Goal: Find specific page/section: Find specific page/section

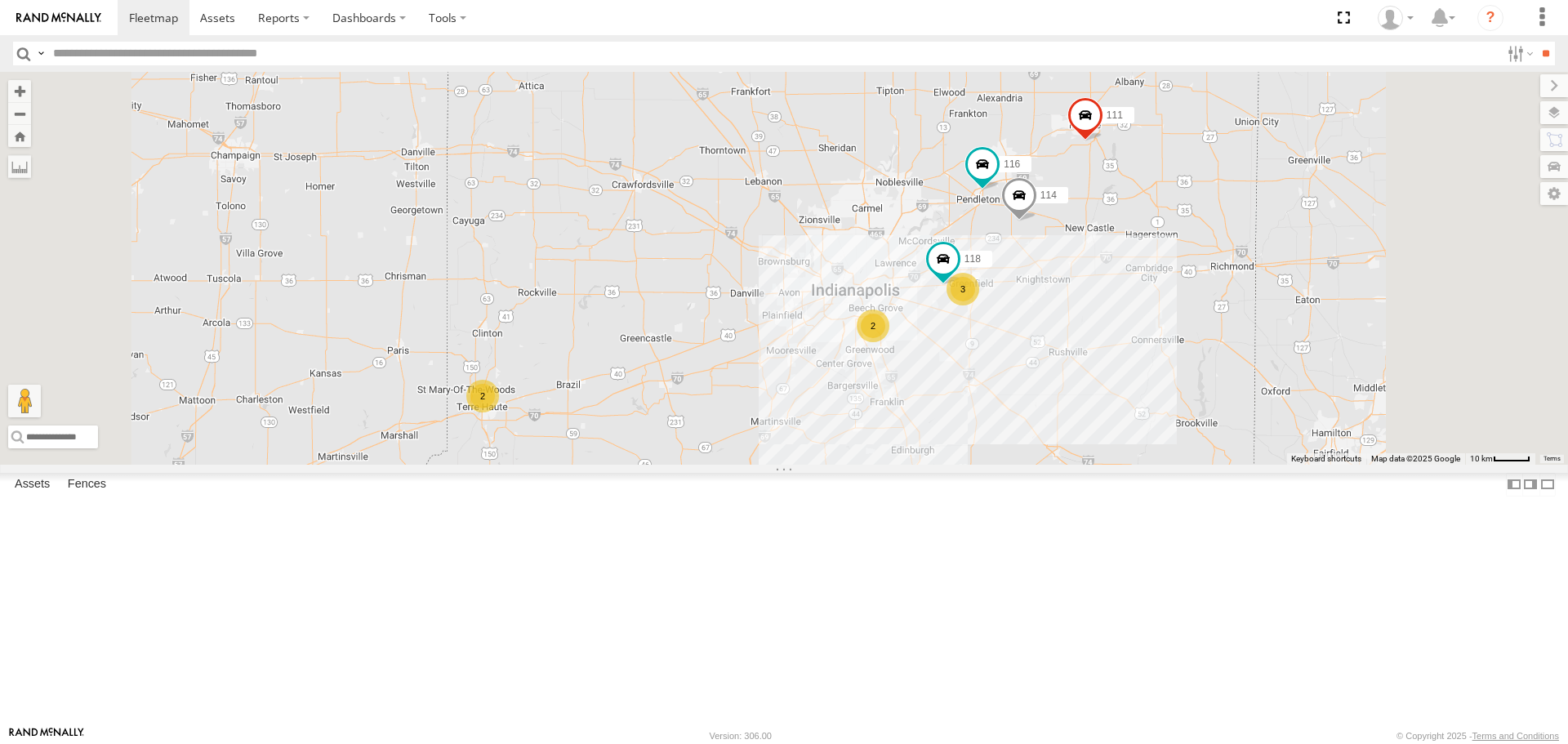
click at [499, 412] on div "2" at bounding box center [483, 396] width 33 height 33
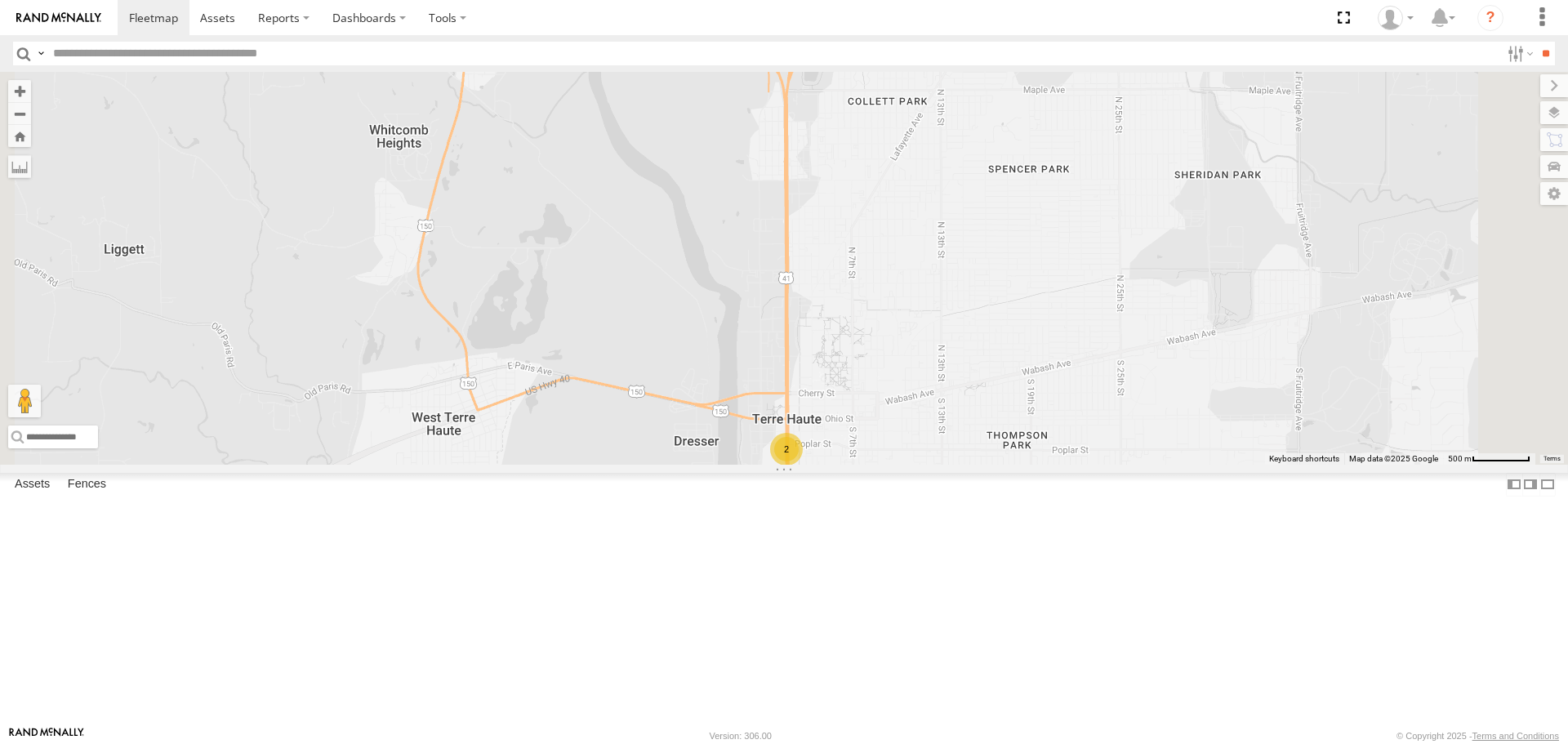
click at [803, 466] on div "2" at bounding box center [786, 449] width 33 height 33
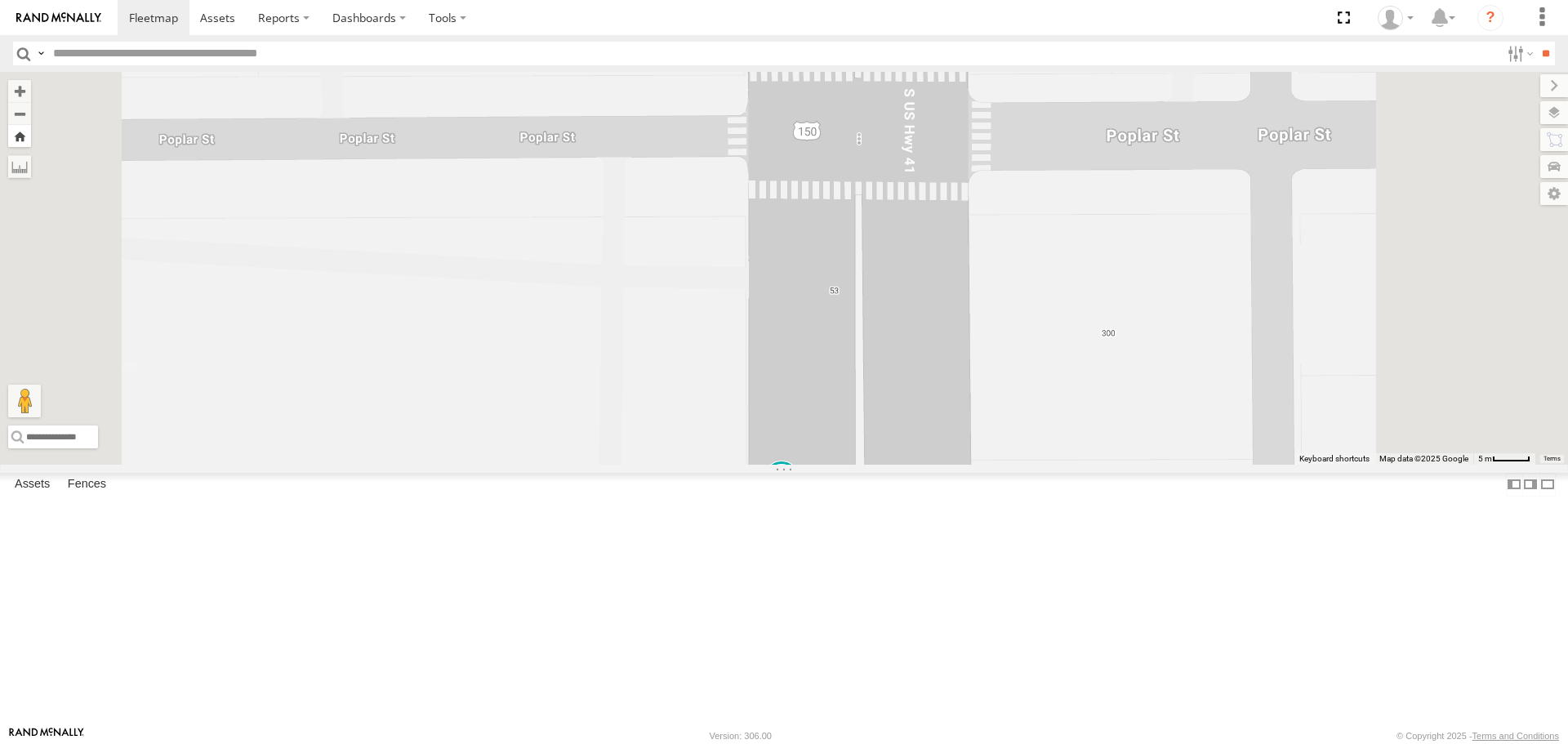
click at [31, 143] on button "Zoom Home" at bounding box center [20, 136] width 23 height 22
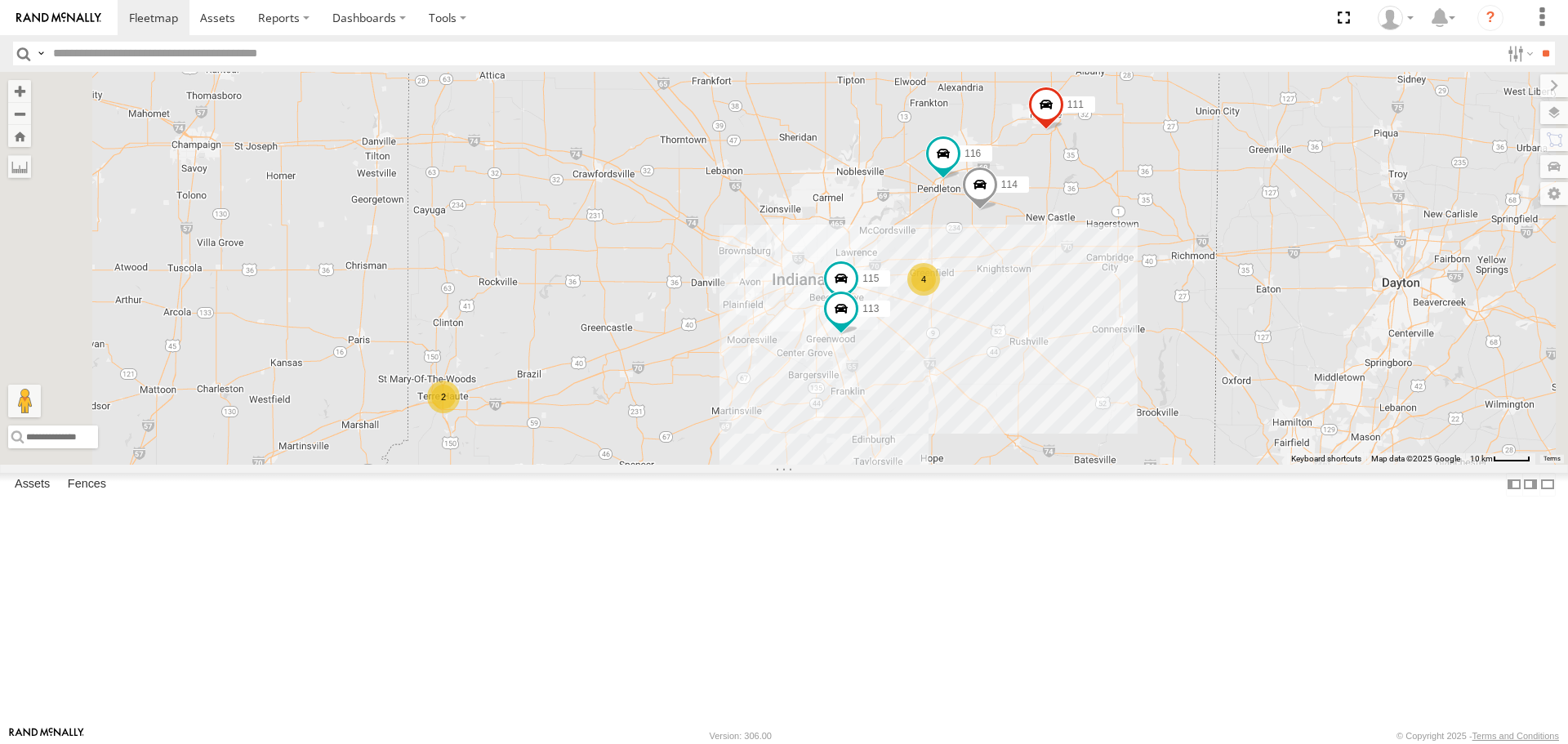
drag, startPoint x: 989, startPoint y: 469, endPoint x: 947, endPoint y: 466, distance: 42.1
click at [947, 464] on div "114 116 4 2 115 111 113" at bounding box center [784, 268] width 1568 height 392
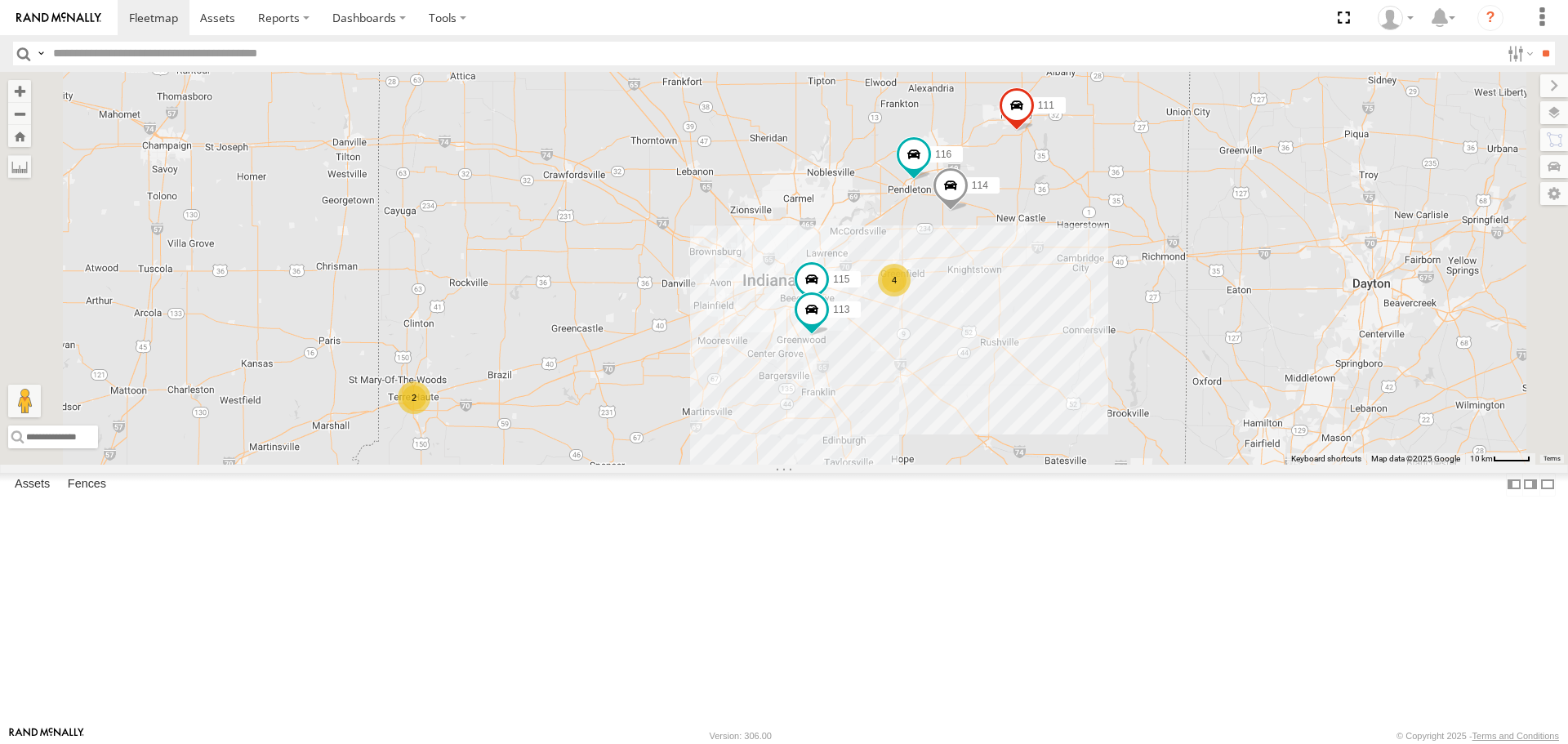
drag, startPoint x: 1149, startPoint y: 348, endPoint x: 1114, endPoint y: 347, distance: 35.0
click at [1114, 347] on div "114 116 4 2 115 111 113" at bounding box center [784, 268] width 1568 height 392
click at [909, 295] on div "4" at bounding box center [892, 278] width 33 height 33
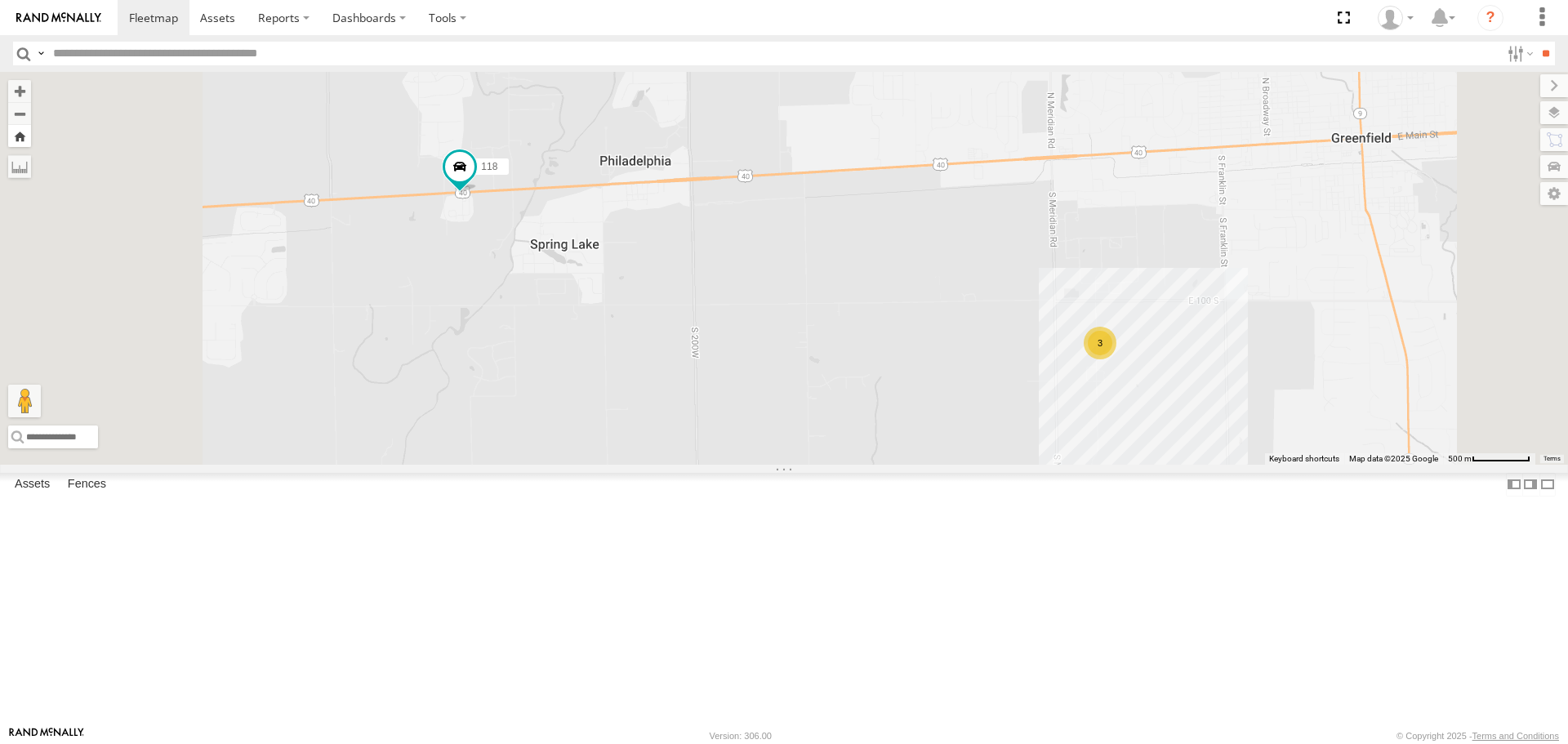
click at [31, 143] on button "Zoom Home" at bounding box center [20, 136] width 23 height 22
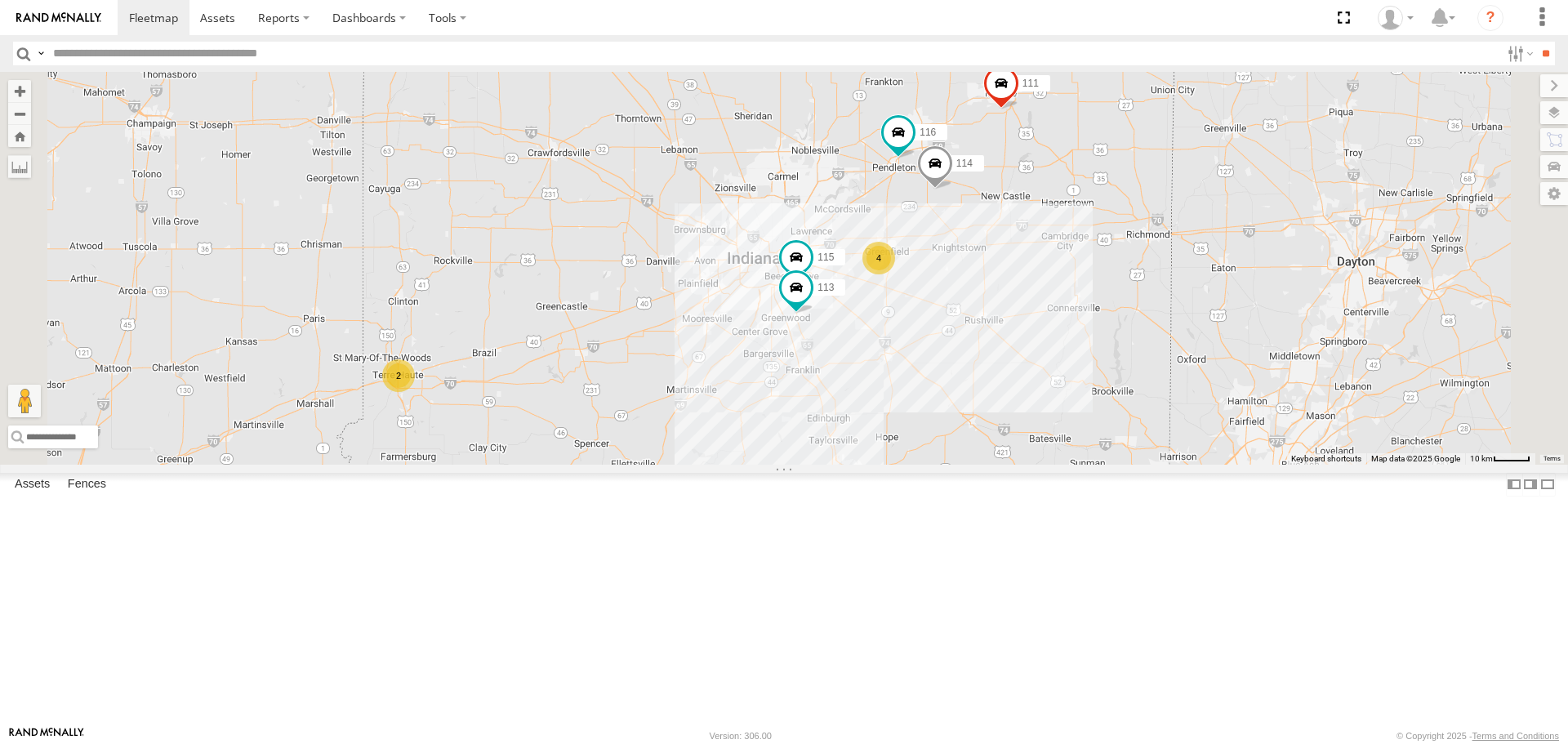
drag, startPoint x: 883, startPoint y: 431, endPoint x: 795, endPoint y: 404, distance: 92.0
click at [795, 404] on div "114 116 4 2 115 111 113" at bounding box center [784, 268] width 1568 height 392
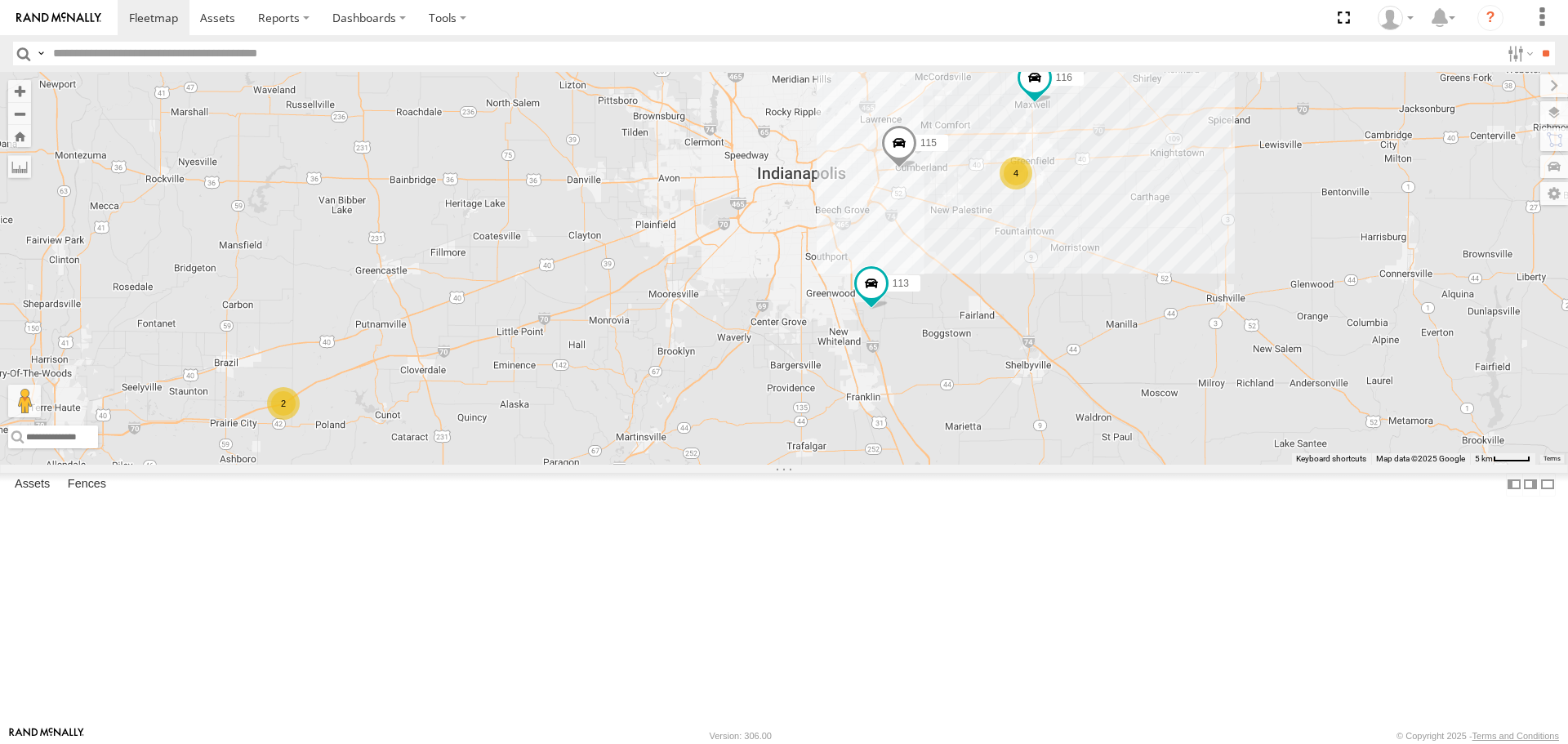
drag, startPoint x: 880, startPoint y: 363, endPoint x: 847, endPoint y: 252, distance: 115.8
click at [847, 252] on div "114 116 115 111 113 4 2" at bounding box center [784, 268] width 1568 height 392
click at [299, 420] on div "2" at bounding box center [283, 403] width 33 height 33
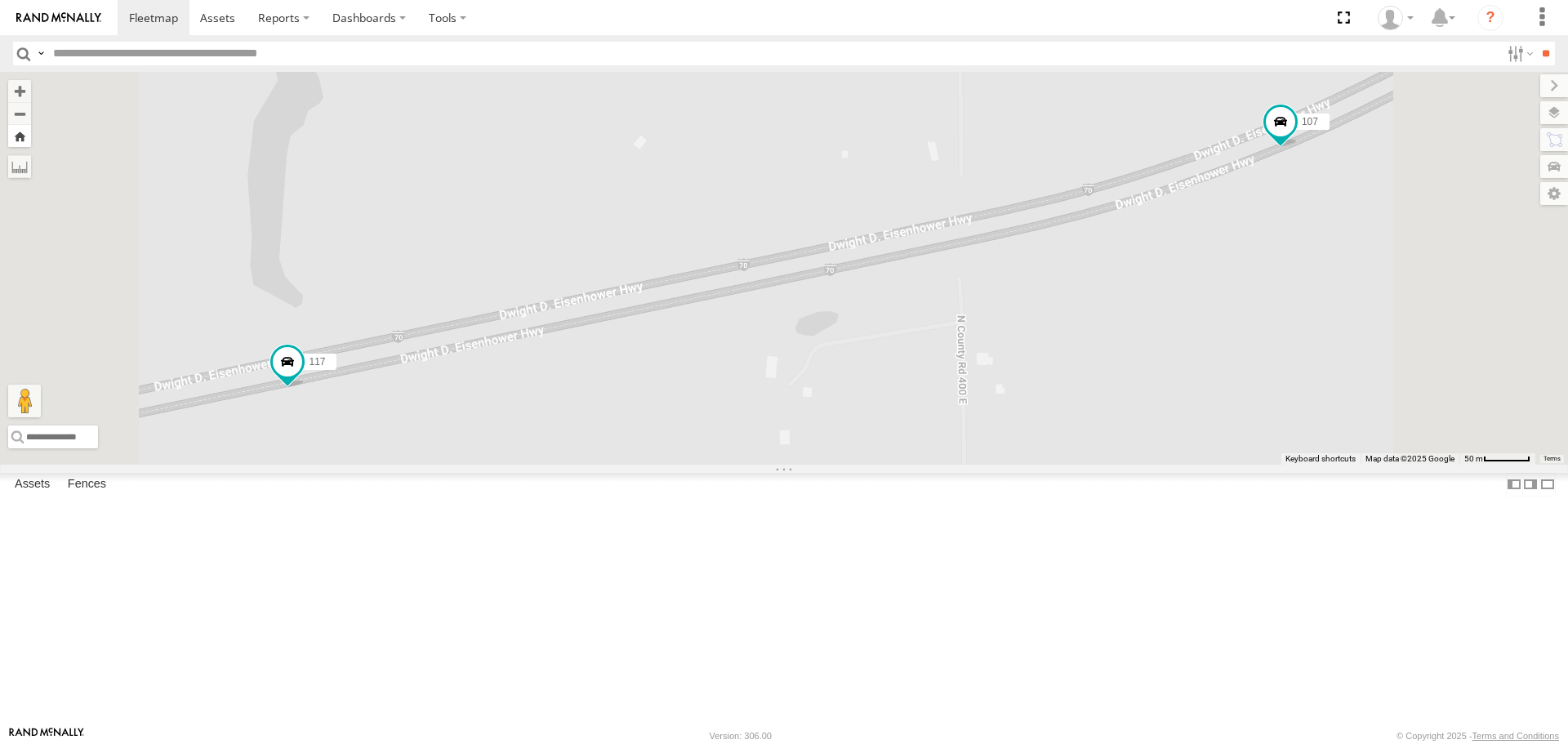
click at [31, 143] on button "Zoom Home" at bounding box center [20, 136] width 23 height 22
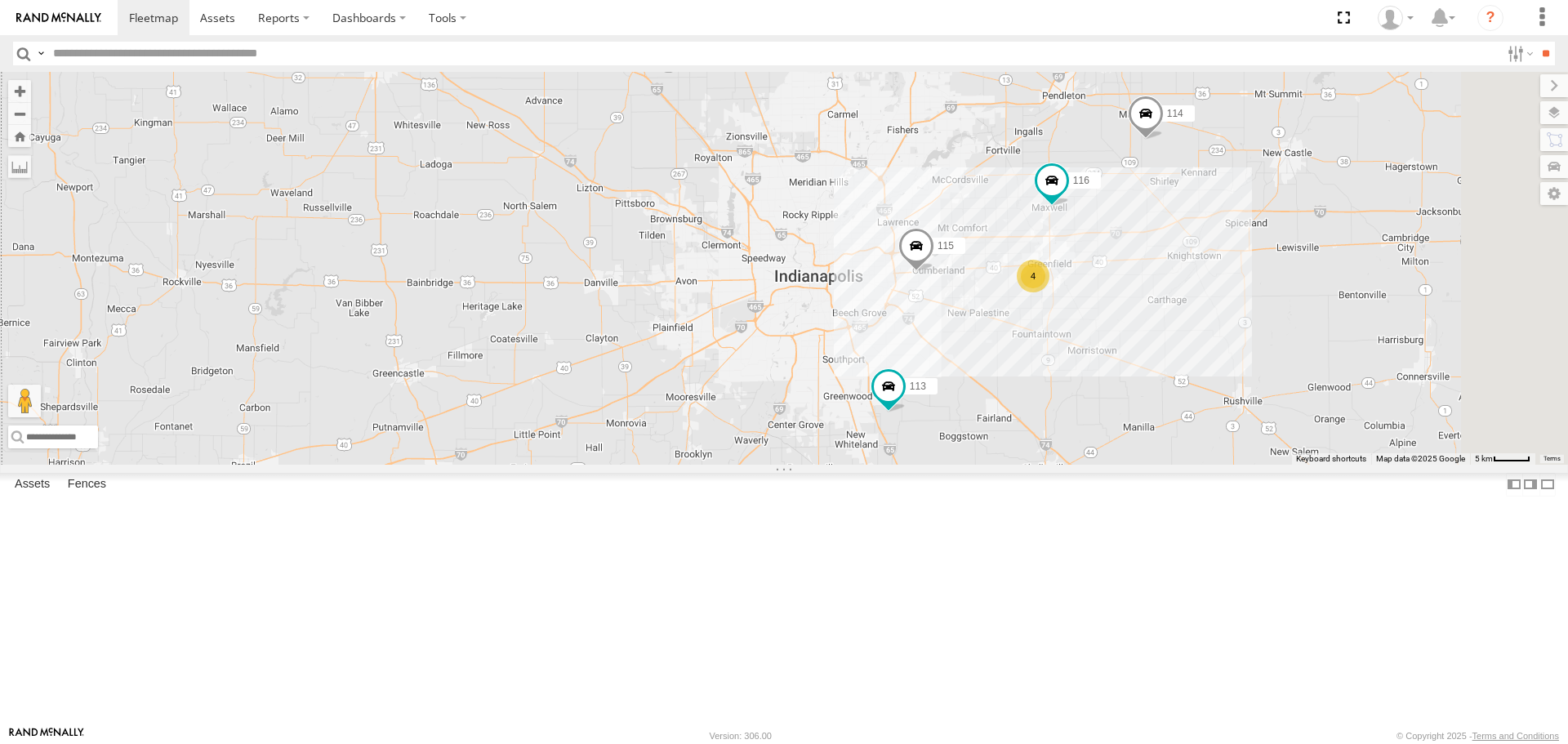
drag, startPoint x: 973, startPoint y: 422, endPoint x: 974, endPoint y: 395, distance: 27.0
click at [974, 395] on div "114 116 4 2 115 111 113" at bounding box center [784, 268] width 1568 height 392
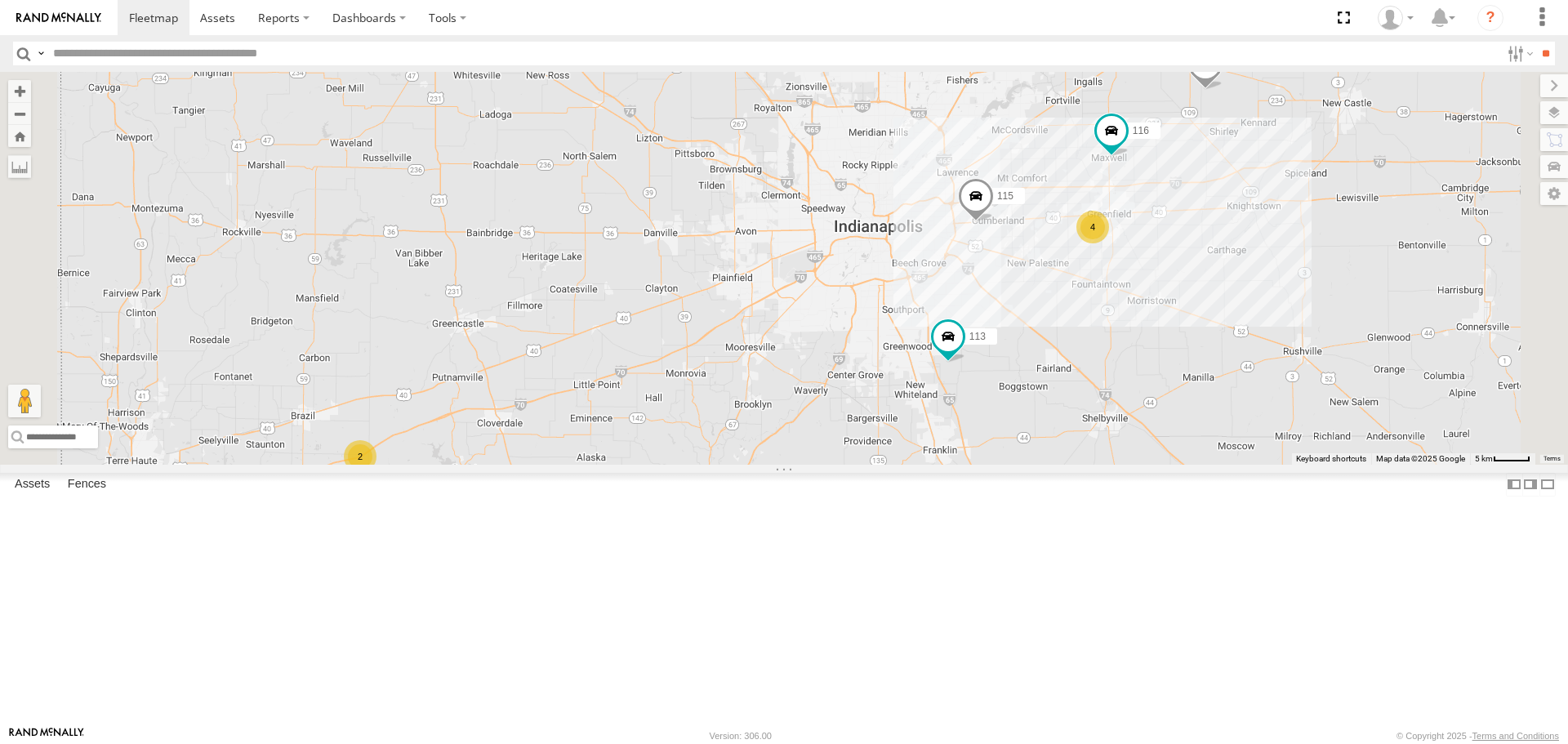
drag, startPoint x: 931, startPoint y: 431, endPoint x: 1013, endPoint y: 364, distance: 105.9
click at [1013, 364] on div "114 116 4 2 115 111 113" at bounding box center [784, 268] width 1568 height 392
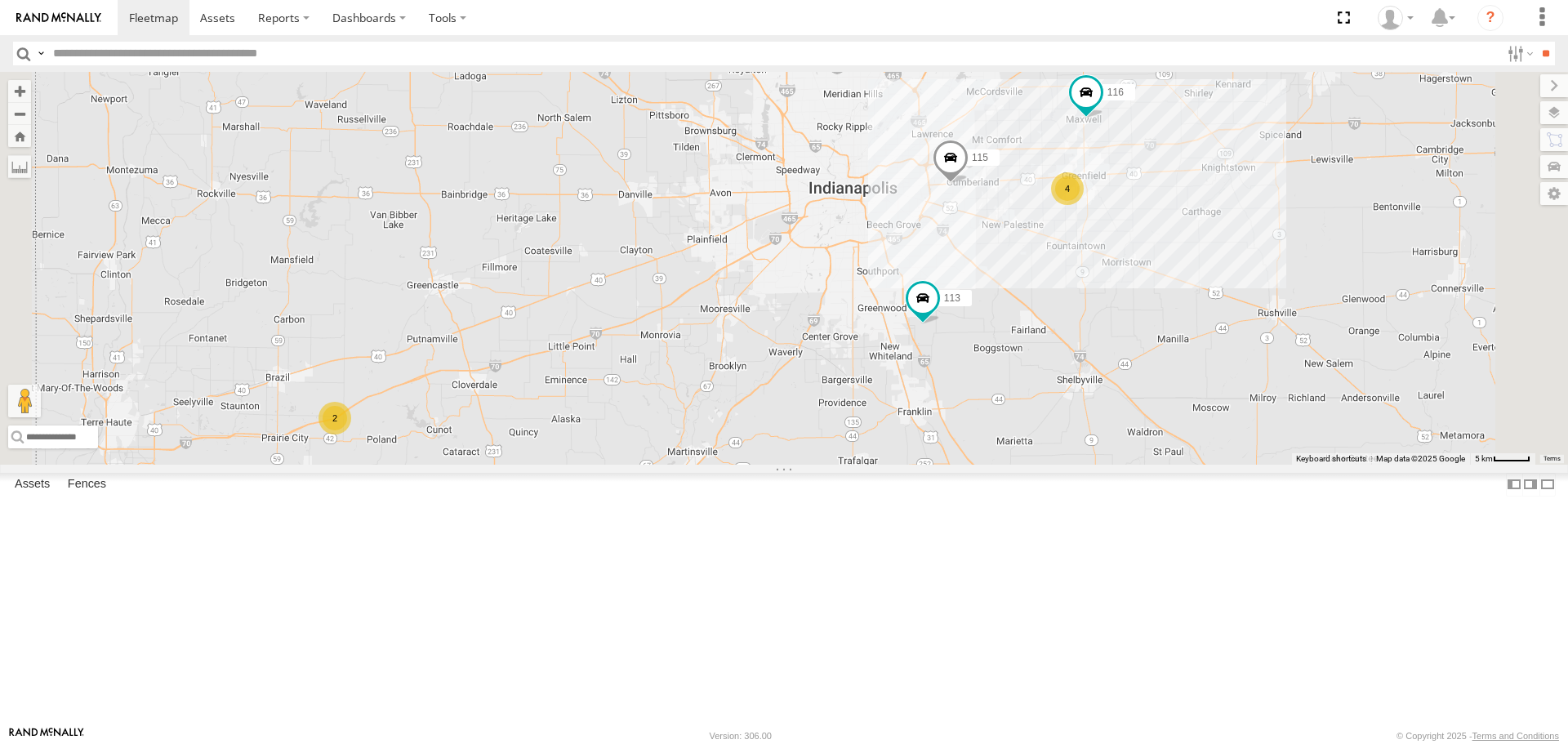
drag, startPoint x: 1013, startPoint y: 364, endPoint x: 875, endPoint y: 407, distance: 144.5
click at [875, 407] on div "114 116 4 2 115 111 113" at bounding box center [784, 268] width 1568 height 392
drag, startPoint x: 875, startPoint y: 407, endPoint x: 957, endPoint y: 379, distance: 86.6
click at [957, 379] on div "114 116 4 2 115 111 113" at bounding box center [784, 268] width 1568 height 392
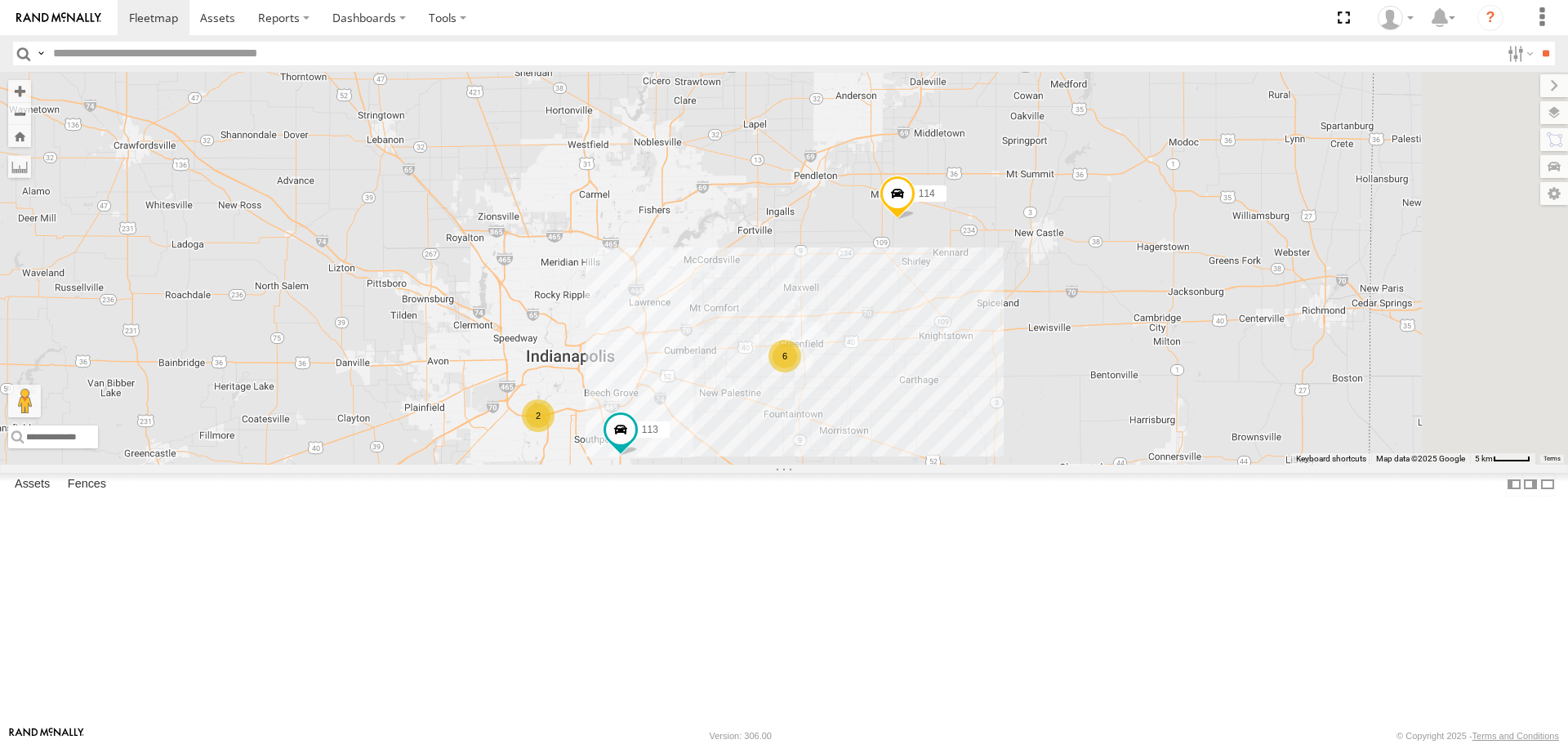
drag, startPoint x: 896, startPoint y: 378, endPoint x: 867, endPoint y: 389, distance: 31.0
click at [867, 389] on div "114 111 113 6 2" at bounding box center [784, 268] width 1568 height 392
click at [555, 432] on div "2" at bounding box center [538, 416] width 33 height 33
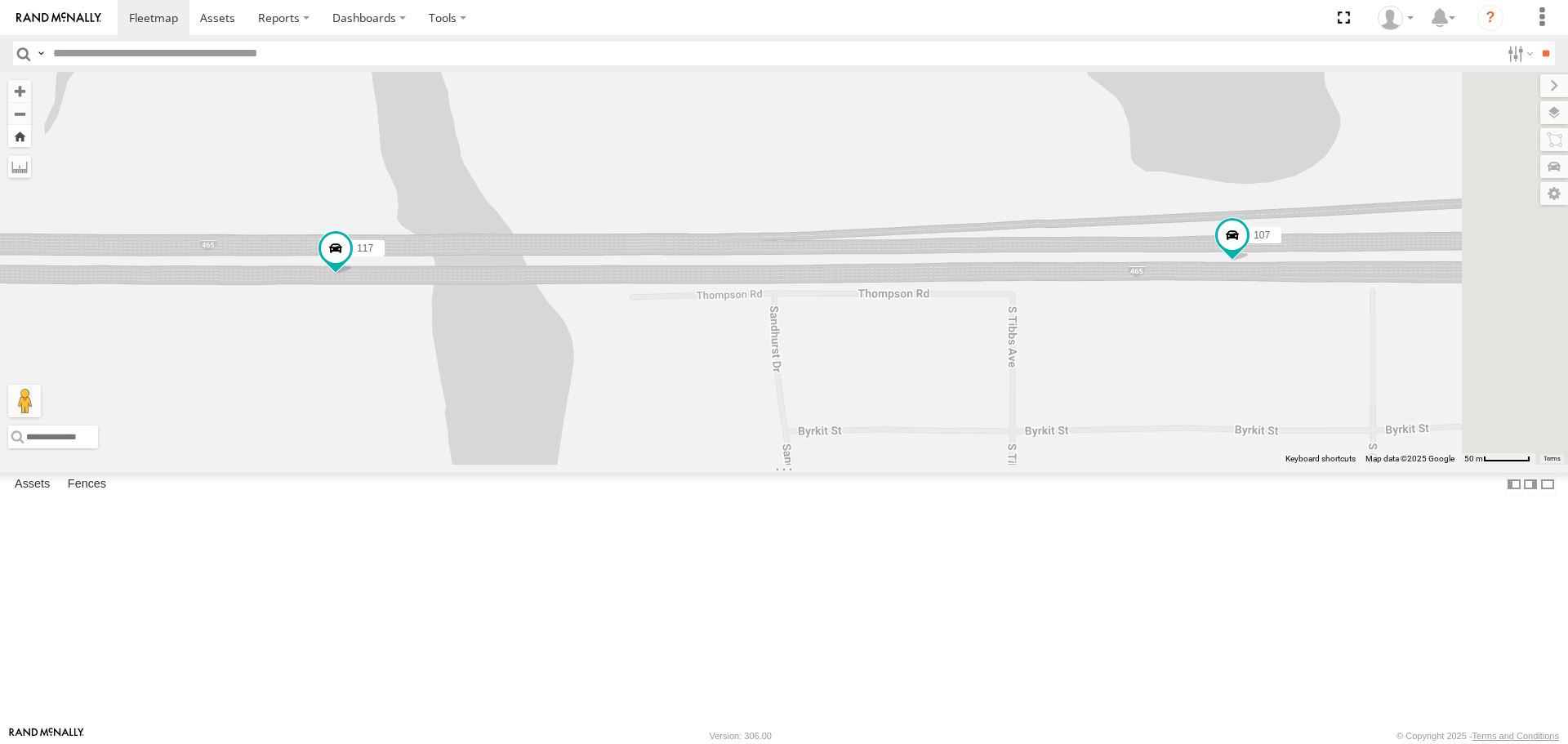
click at [31, 143] on button "Zoom Home" at bounding box center [20, 136] width 23 height 22
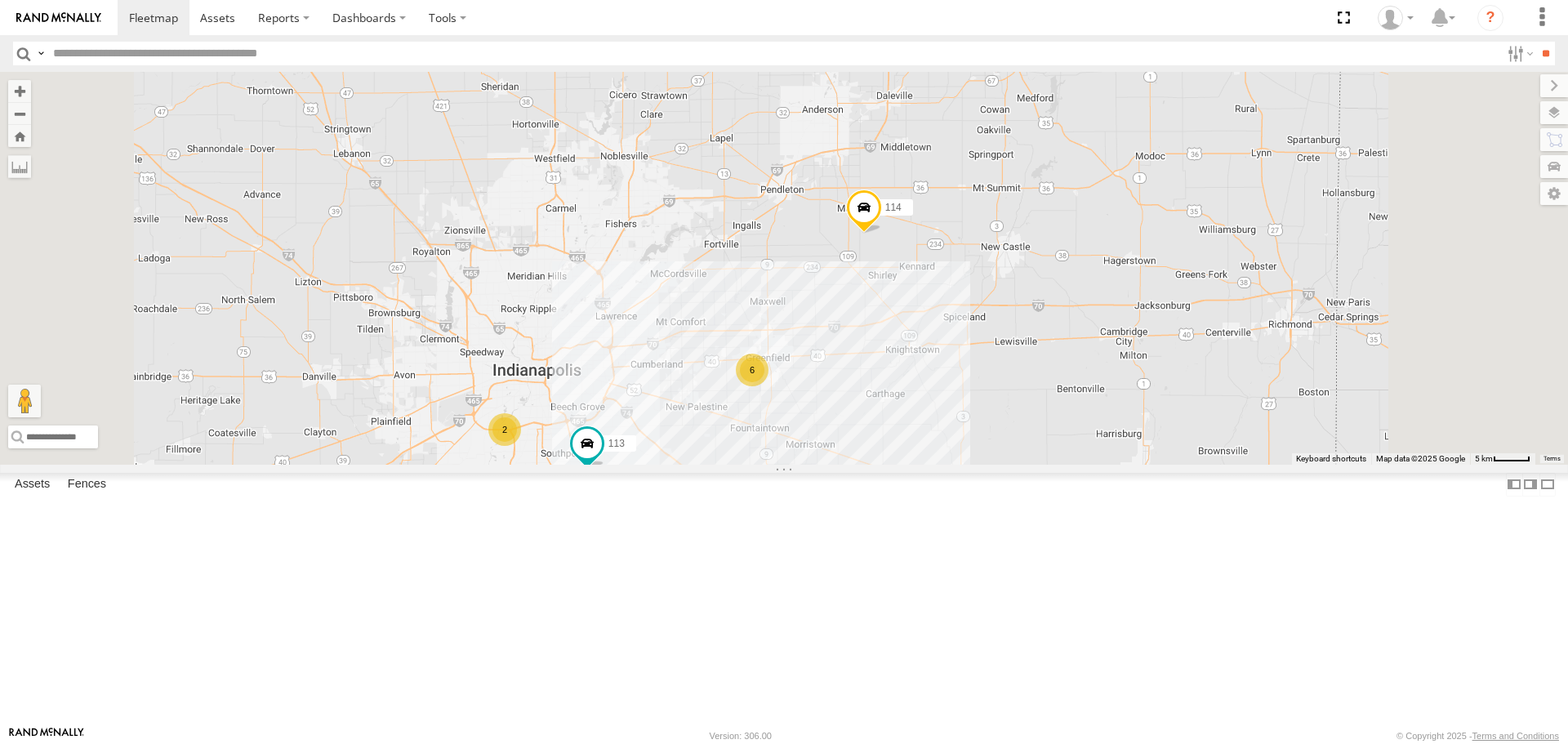
drag, startPoint x: 823, startPoint y: 412, endPoint x: 781, endPoint y: 417, distance: 42.3
click at [781, 417] on div "114 6 2 111 113" at bounding box center [784, 268] width 1568 height 392
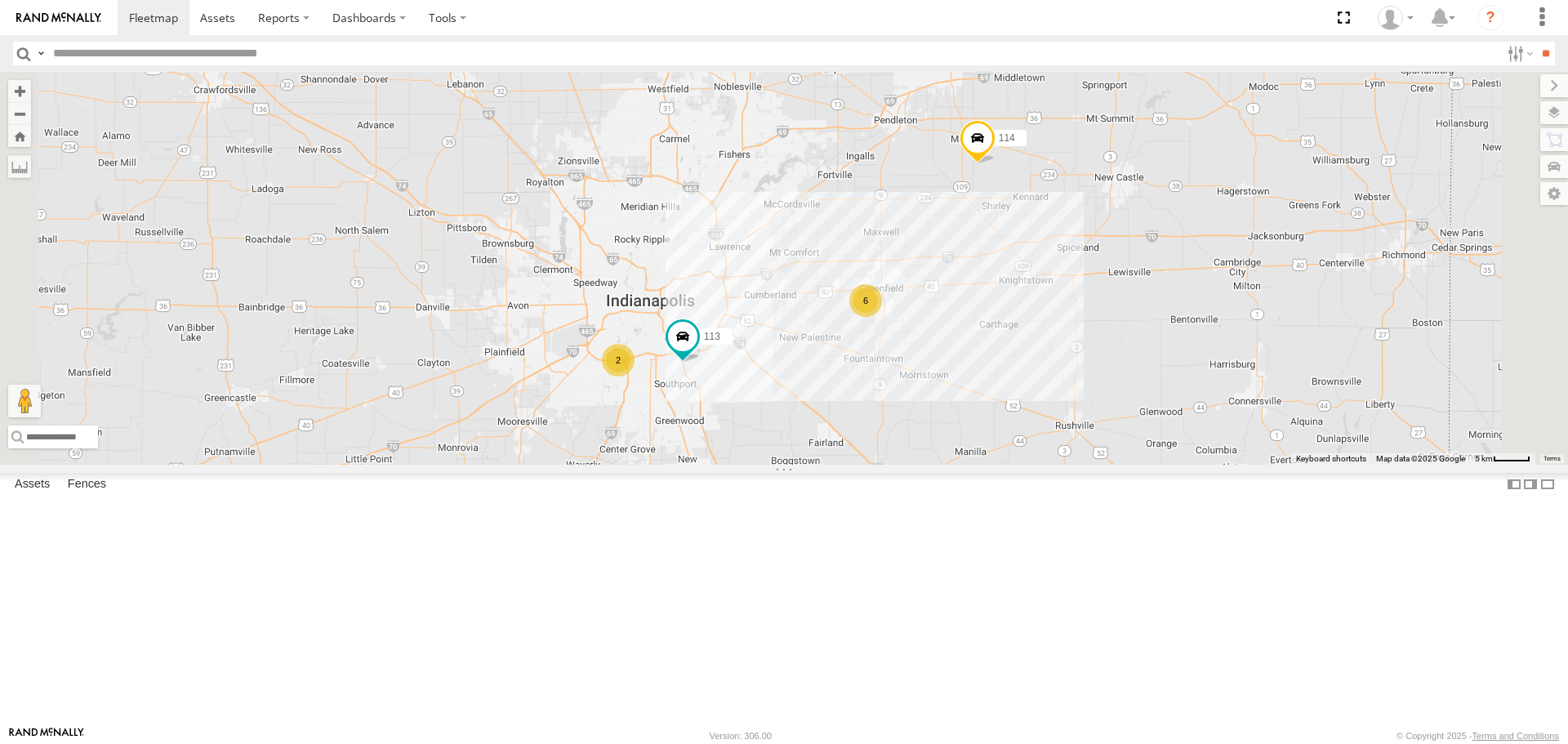
drag, startPoint x: 907, startPoint y: 430, endPoint x: 994, endPoint y: 374, distance: 103.5
click at [994, 374] on div "114 6 2 111 113" at bounding box center [784, 268] width 1568 height 392
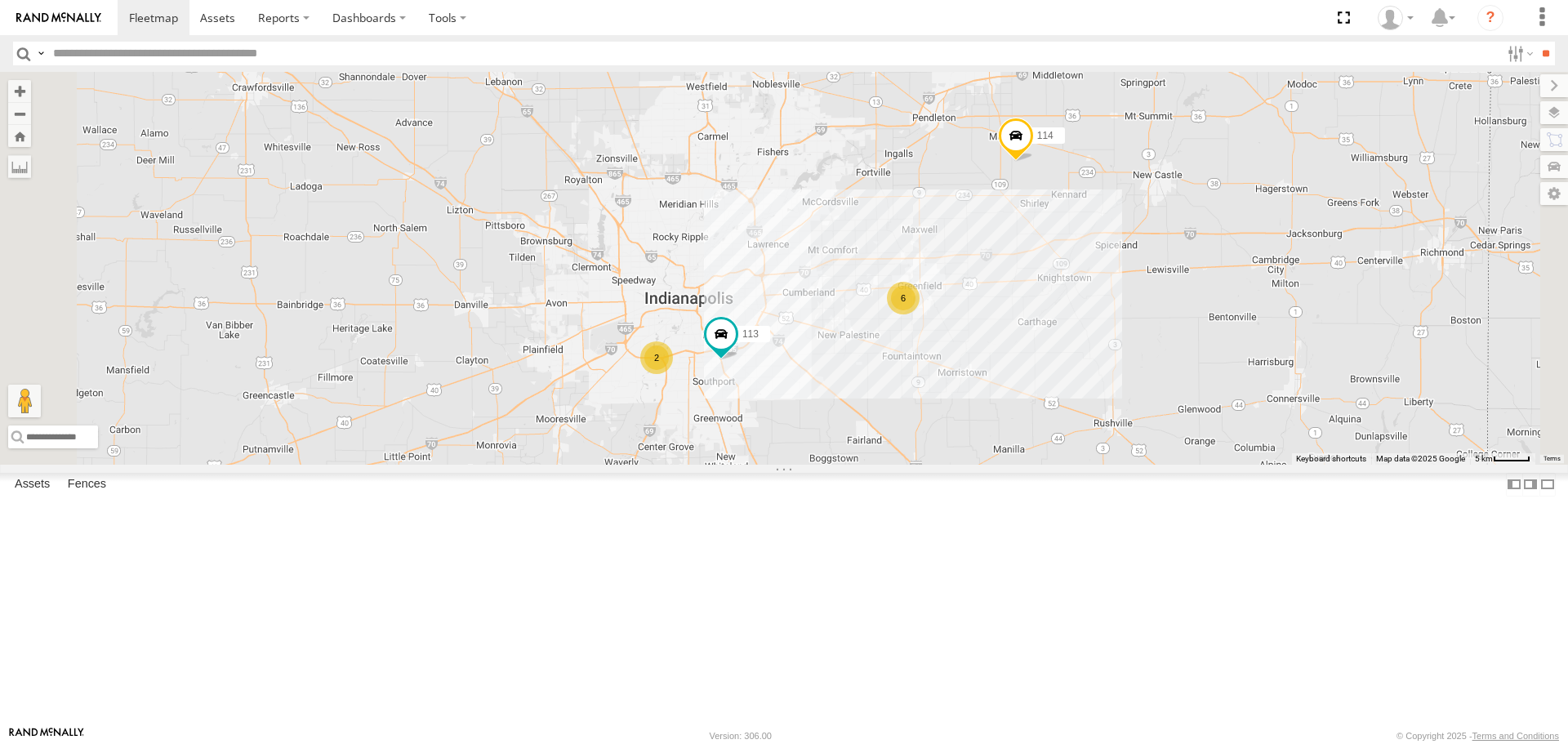
drag, startPoint x: 1149, startPoint y: 500, endPoint x: 1029, endPoint y: 498, distance: 120.0
click at [1029, 464] on div "114 111 113 6 2" at bounding box center [784, 268] width 1568 height 392
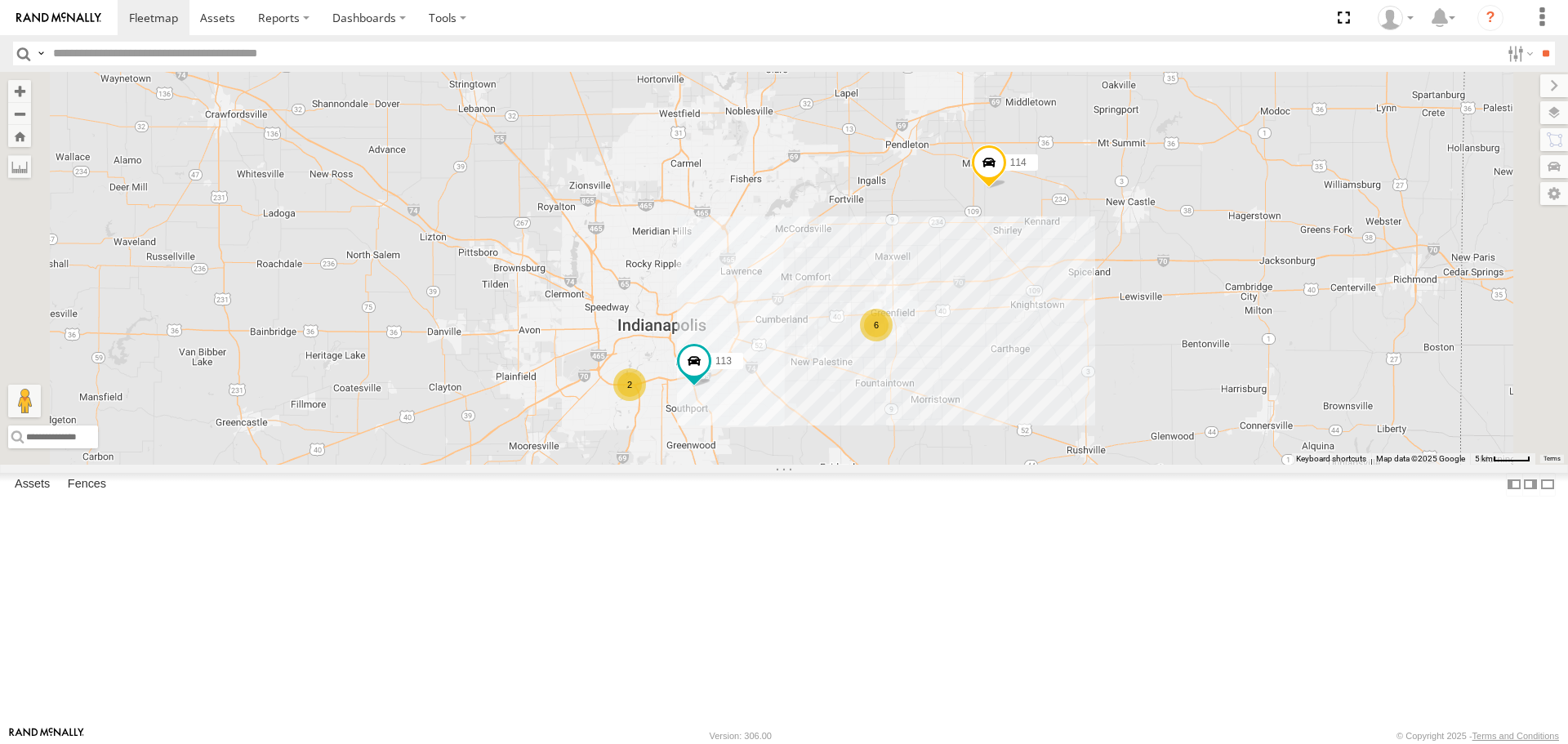
drag, startPoint x: 1152, startPoint y: 284, endPoint x: 1124, endPoint y: 315, distance: 41.8
click at [1124, 315] on div "114 111 113 6 2" at bounding box center [784, 268] width 1568 height 392
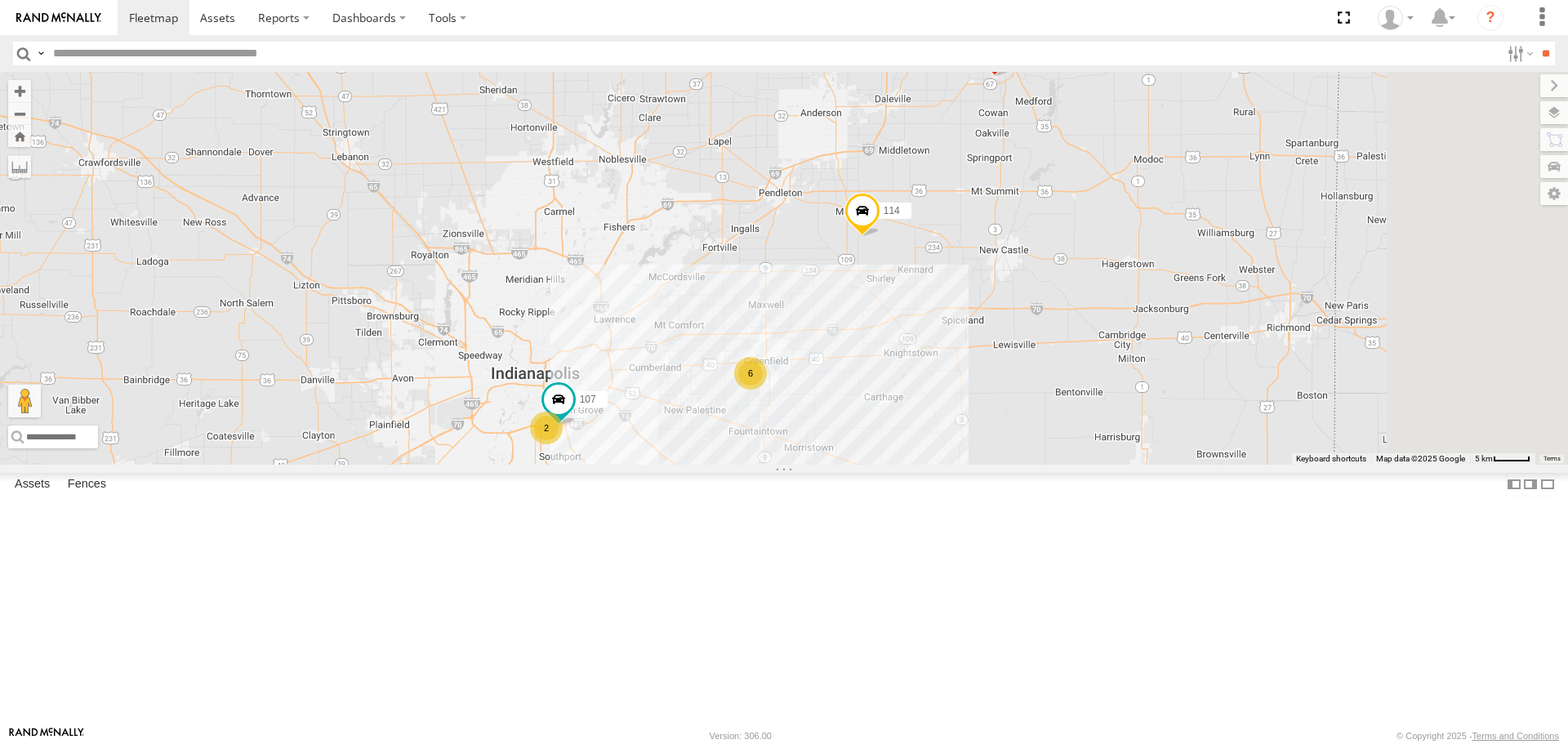
drag, startPoint x: 857, startPoint y: 422, endPoint x: 820, endPoint y: 411, distance: 38.6
click at [820, 411] on div "114 6 107 2 111" at bounding box center [784, 268] width 1568 height 392
drag, startPoint x: 1038, startPoint y: 516, endPoint x: 1038, endPoint y: 506, distance: 10.0
click at [1038, 464] on div "114 6 107 2 111" at bounding box center [784, 268] width 1568 height 392
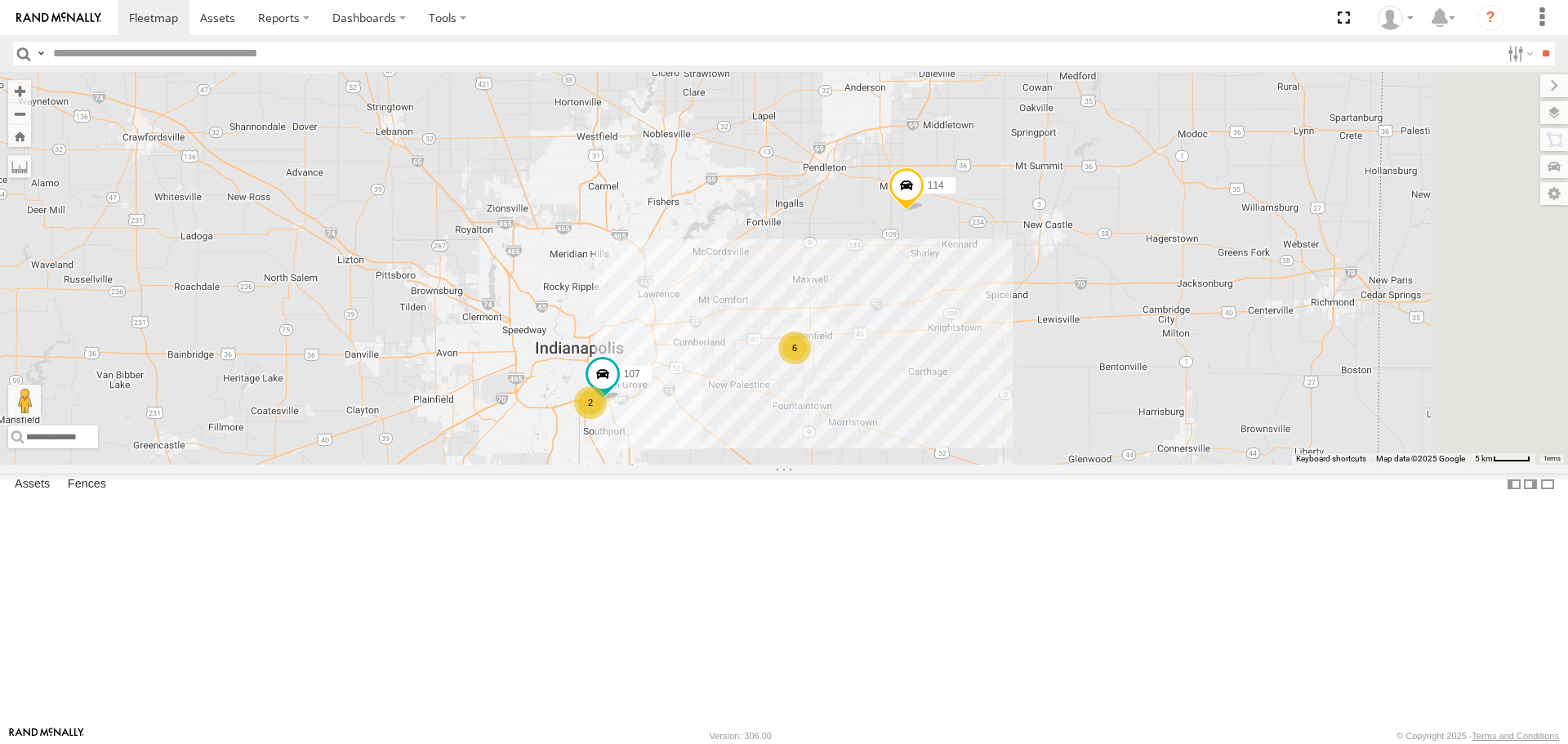
drag, startPoint x: 845, startPoint y: 551, endPoint x: 879, endPoint y: 532, distance: 38.9
click at [879, 464] on div "114 6 107 2 111" at bounding box center [784, 268] width 1568 height 392
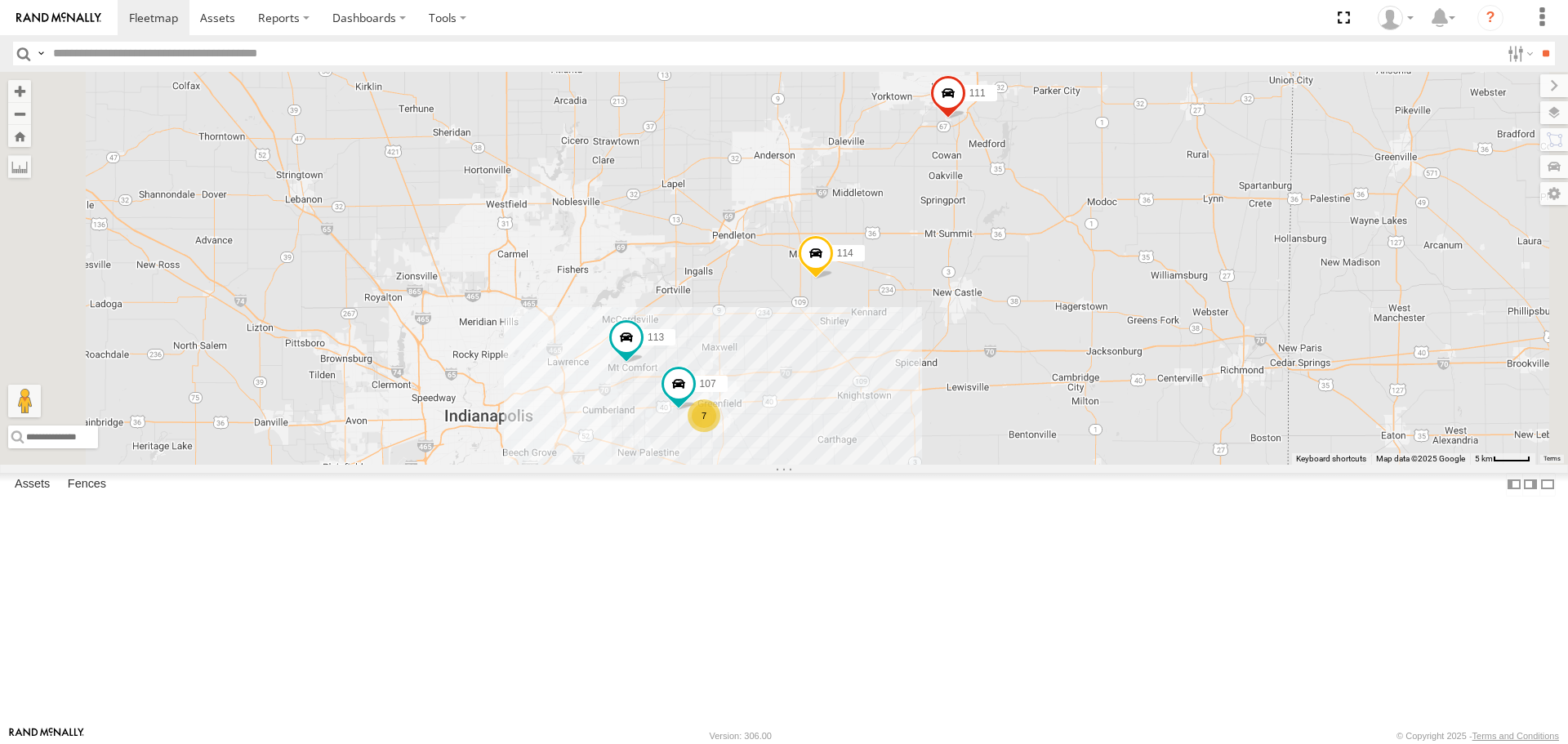
click at [966, 120] on span at bounding box center [948, 98] width 36 height 44
click at [1106, 268] on div "114 107 111 113 7 111 All Assets [GEOGRAPHIC_DATA] 40.15126 , -85.38616 0 14:08…" at bounding box center [784, 268] width 1568 height 392
click at [834, 280] on span at bounding box center [816, 258] width 36 height 44
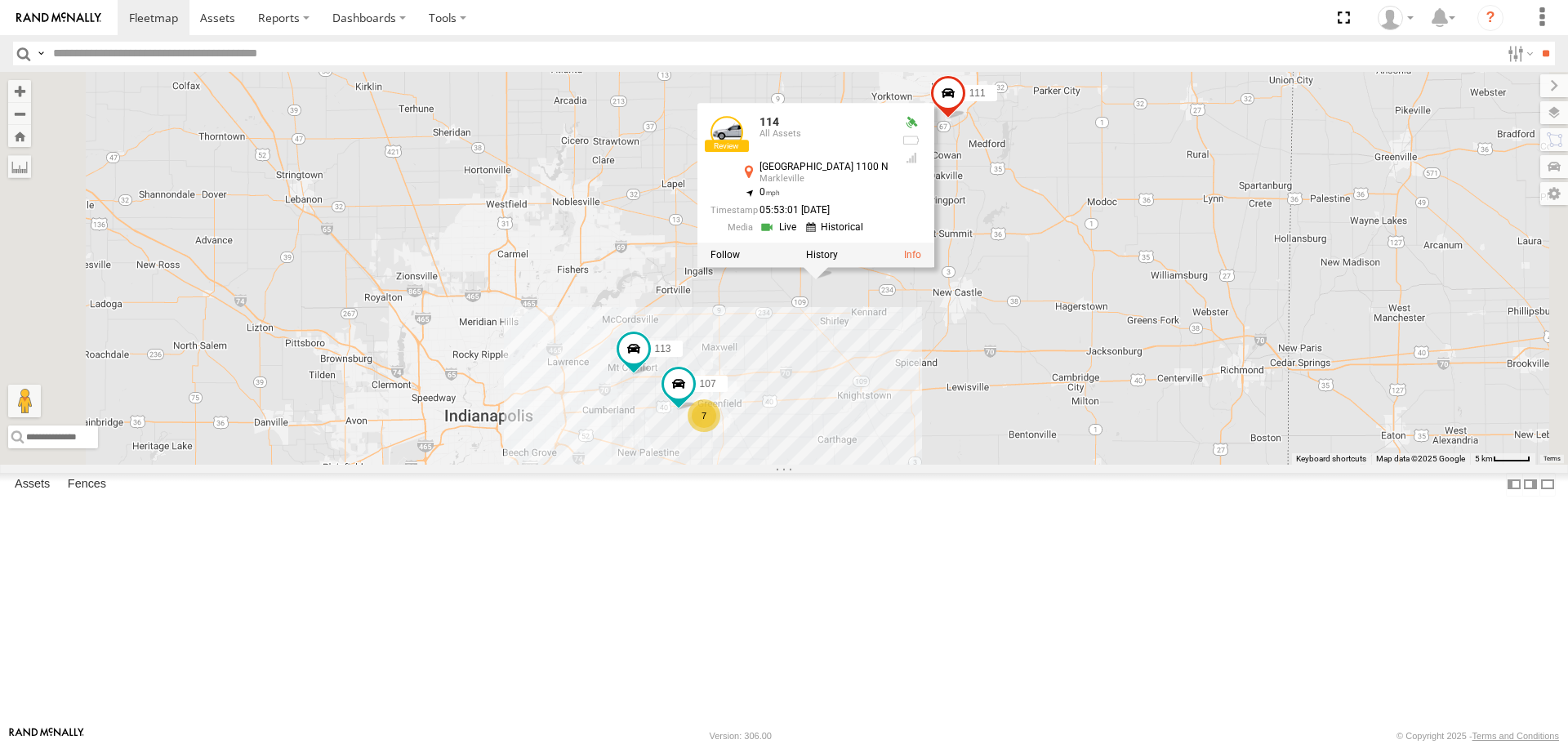
click at [979, 425] on div "114 107 111 113 7 114 All [GEOGRAPHIC_DATA][STREET_ADDRESS] 39.94527 , -85.6086…" at bounding box center [784, 268] width 1568 height 392
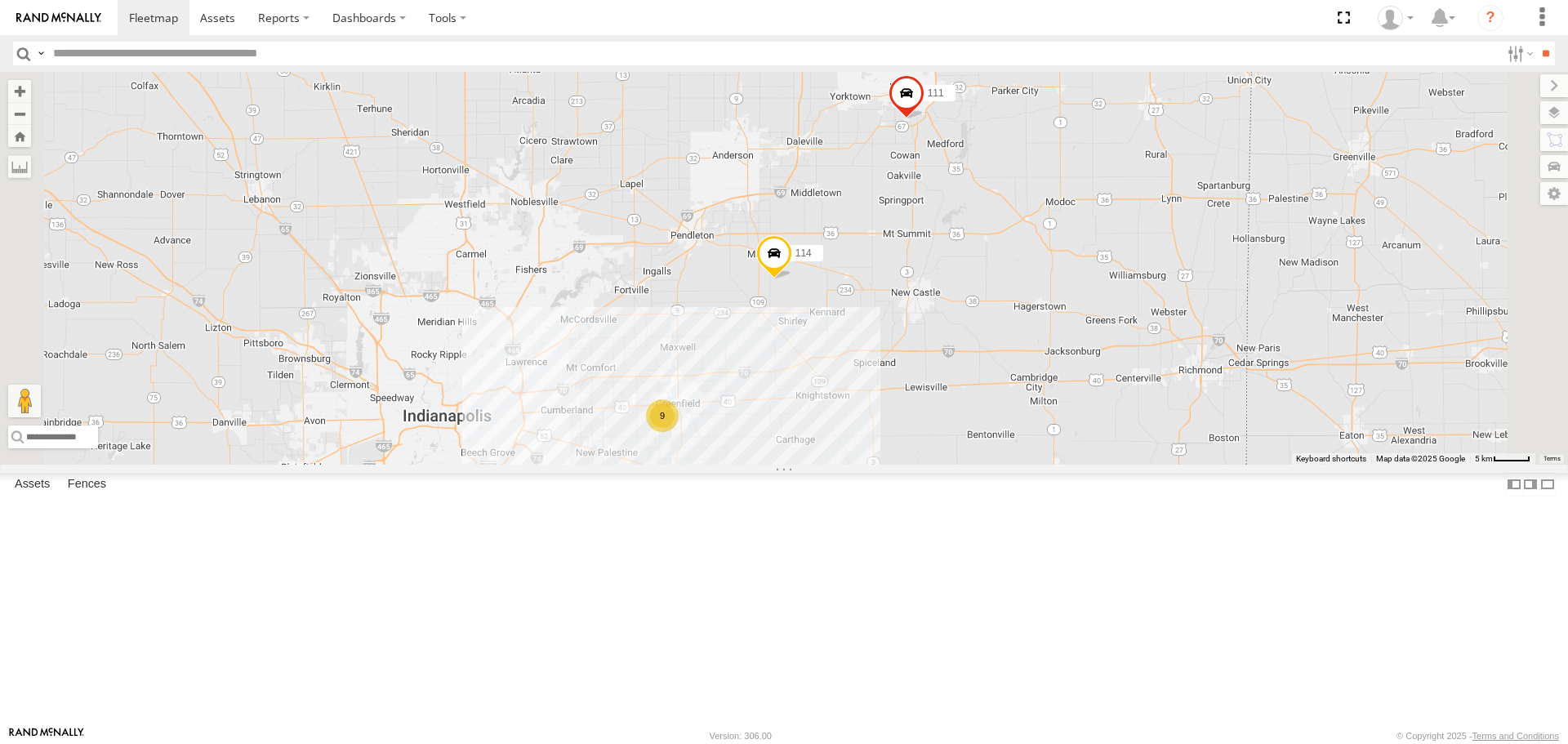
click at [836, 243] on div "114 9 111" at bounding box center [784, 268] width 1568 height 392
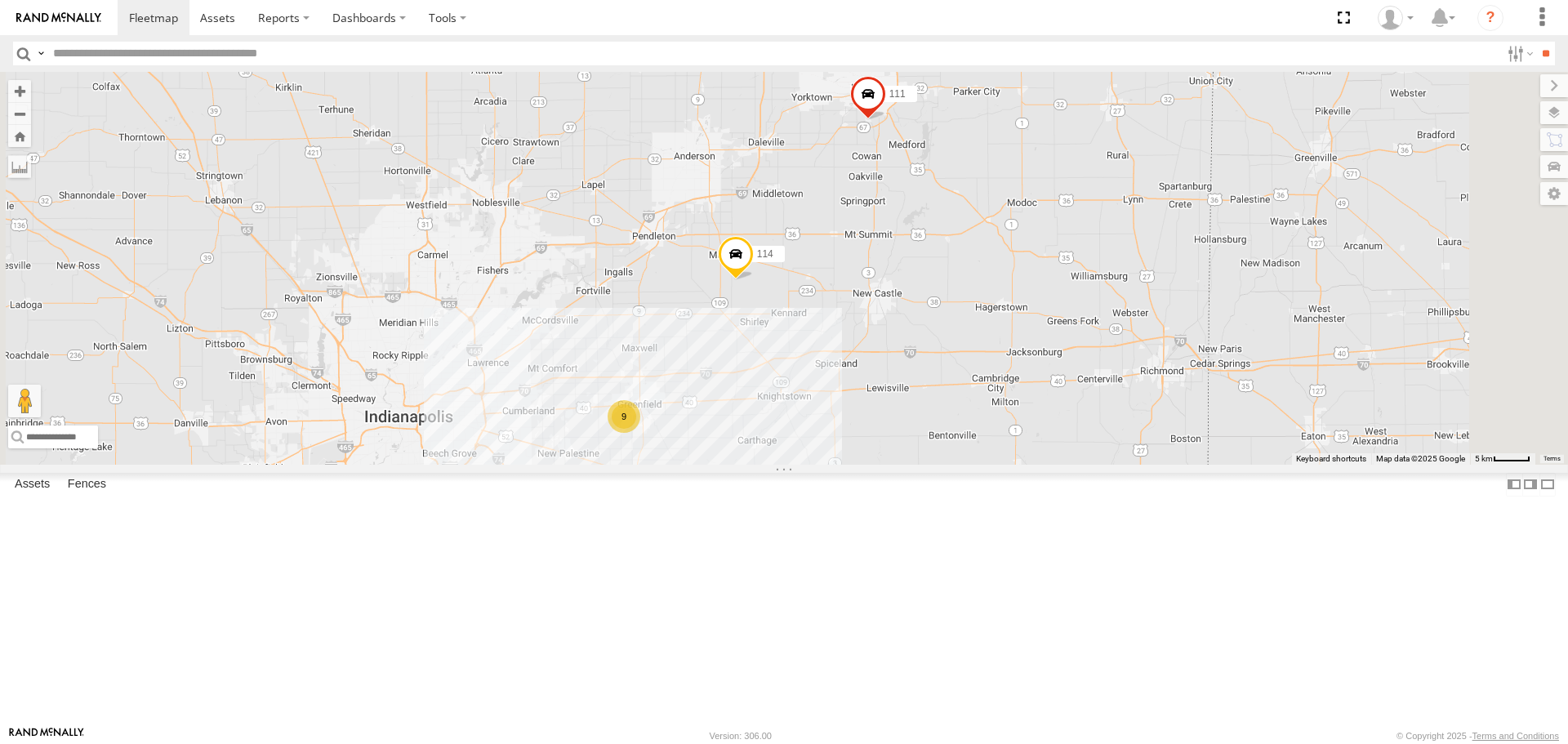
drag, startPoint x: 941, startPoint y: 484, endPoint x: 904, endPoint y: 484, distance: 37.0
click at [904, 464] on div "114 9 111" at bounding box center [784, 268] width 1568 height 392
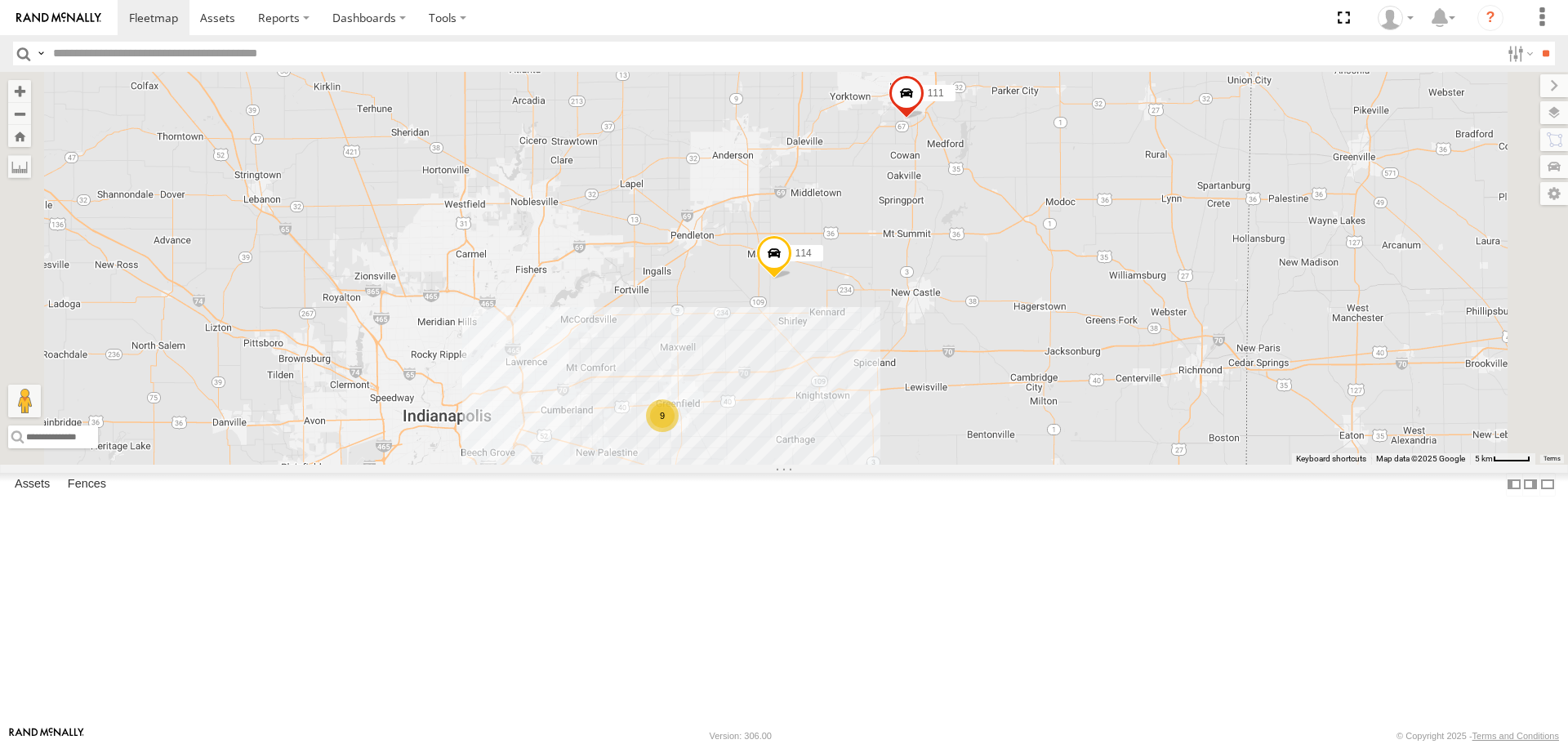
click at [678, 432] on div "9" at bounding box center [662, 416] width 33 height 33
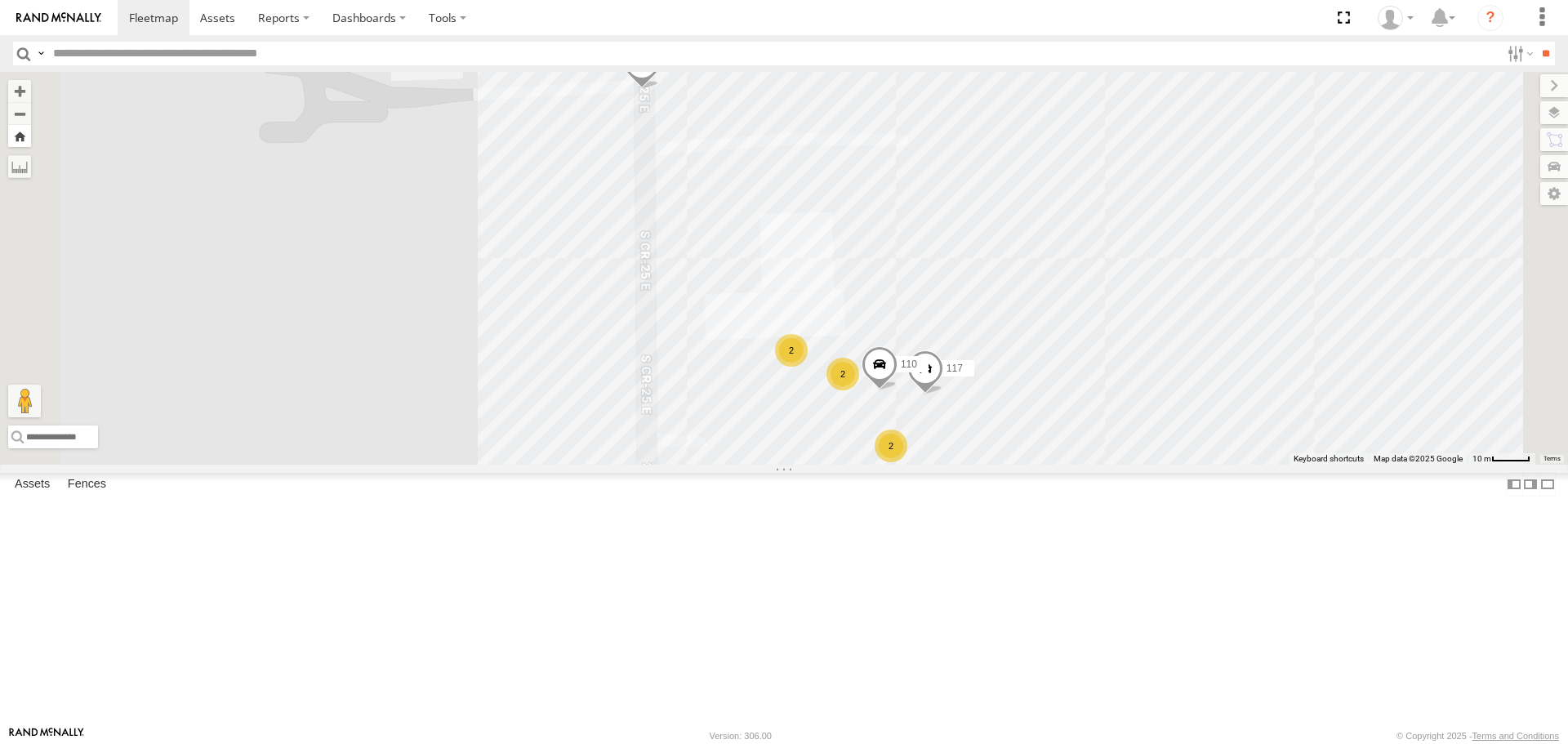
click at [31, 143] on button "Zoom Home" at bounding box center [20, 136] width 23 height 22
